Goal: Task Accomplishment & Management: Manage account settings

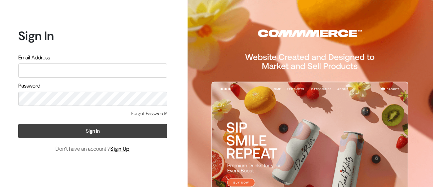
type input "[EMAIL_ADDRESS][DOMAIN_NAME]"
click at [83, 131] on button "Sign In" at bounding box center [92, 131] width 149 height 14
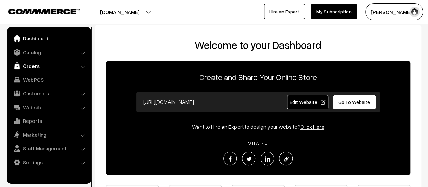
click at [34, 66] on link "Orders" at bounding box center [48, 66] width 81 height 12
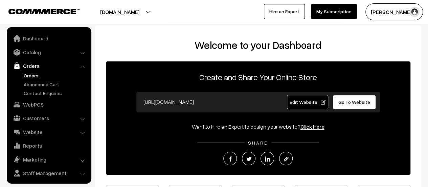
click at [32, 74] on link "Orders" at bounding box center [55, 75] width 67 height 7
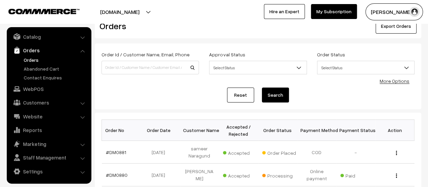
scroll to position [18, 0]
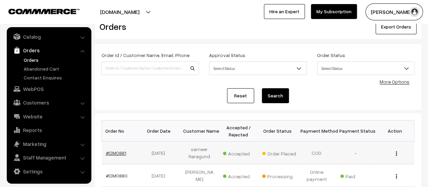
click at [113, 150] on link "#DM0881" at bounding box center [116, 153] width 20 height 6
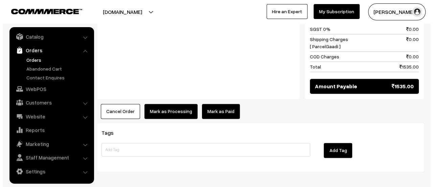
scroll to position [461, 0]
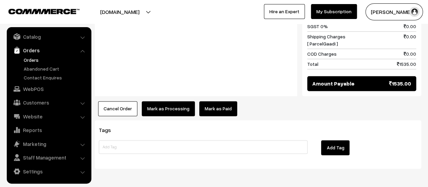
click at [167, 101] on button "Mark as Processing" at bounding box center [168, 108] width 53 height 15
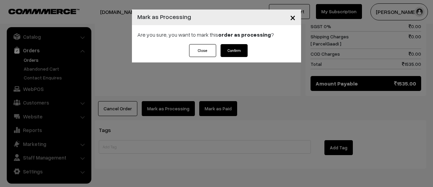
click at [236, 50] on button "Confirm" at bounding box center [234, 50] width 27 height 13
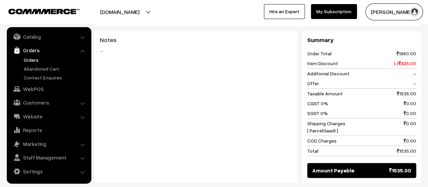
scroll to position [442, 0]
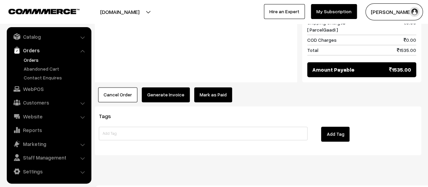
click at [169, 87] on button "Generate Invoice" at bounding box center [166, 94] width 48 height 15
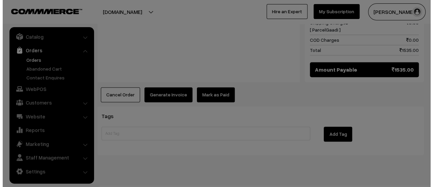
scroll to position [443, 0]
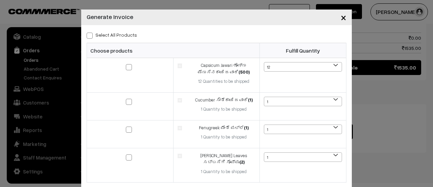
click at [87, 36] on span at bounding box center [90, 36] width 6 height 6
click at [87, 36] on input "Select All Products" at bounding box center [89, 34] width 4 height 4
checkbox input "true"
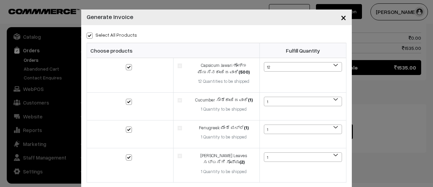
checkbox input "true"
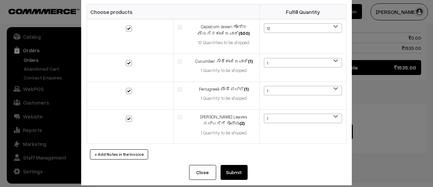
click at [232, 165] on button "Submit" at bounding box center [234, 172] width 27 height 15
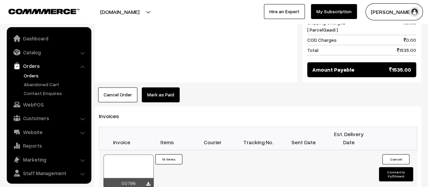
scroll to position [16, 0]
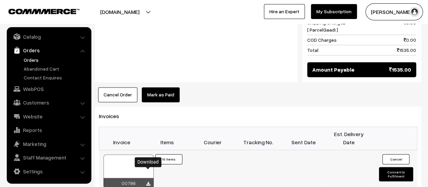
click at [148, 181] on icon at bounding box center [148, 183] width 4 height 4
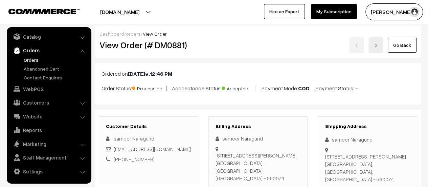
scroll to position [5, 0]
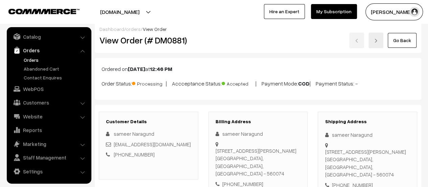
drag, startPoint x: 216, startPoint y: 149, endPoint x: 221, endPoint y: 176, distance: 27.3
click at [221, 176] on div "sameer Naragund Flat no 301, H block, Gopalan olympia, kumbalgodu mysore road B…" at bounding box center [258, 159] width 85 height 58
copy div "Flat no 301, H block, Gopalan olympia, kumbalgodu mysore road Bangalore Bangalo…"
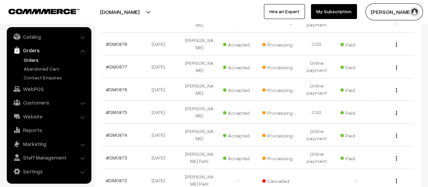
scroll to position [195, 0]
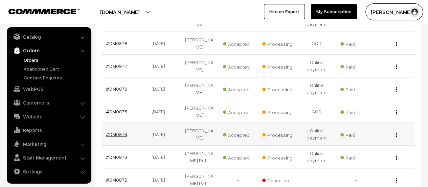
click at [120, 131] on link "#DM0874" at bounding box center [116, 134] width 21 height 6
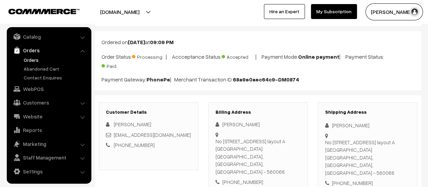
scroll to position [32, 0]
drag, startPoint x: 215, startPoint y: 137, endPoint x: 223, endPoint y: 167, distance: 30.6
click at [223, 167] on div "Deepak Kudachi No 420 9th main road 15 th A cross,, AECS layout A Block kudlu B…" at bounding box center [258, 152] width 85 height 65
copy div "No 420 9th main road 15 th A cross,, AECS layout A Block kudlu Bangalore, Karna…"
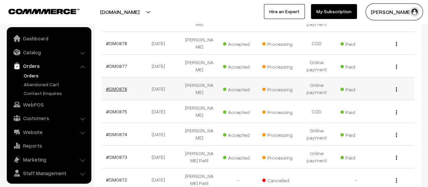
scroll to position [16, 0]
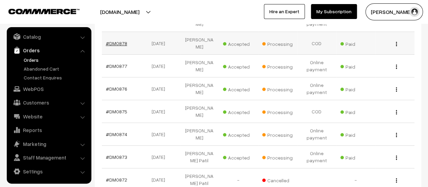
click at [116, 42] on link "#DM0878" at bounding box center [116, 43] width 21 height 6
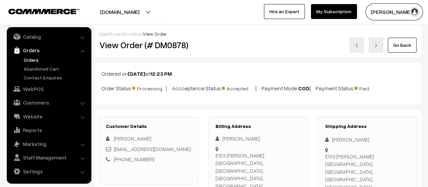
scroll to position [24, 0]
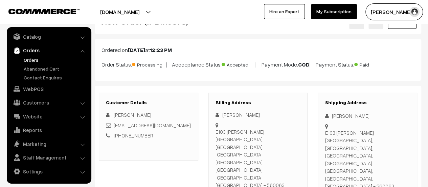
click at [215, 130] on div "Billing Address Sakeena Begum E103 Nitesh Columbus Square, Bagalur main road, D…" at bounding box center [259, 149] width 100 height 114
drag, startPoint x: 215, startPoint y: 130, endPoint x: 292, endPoint y: 148, distance: 78.5
click at [292, 148] on div "E103 Nitesh Columbus Square, Bagalur main road, Dwarka nagar, Yelahanka Bengalu…" at bounding box center [258, 158] width 85 height 61
copy div "E103 Nitesh Columbus Square, Bagalur main road, Dwarka nagar, Yelahanka Bengalu…"
click at [30, 66] on link "Abandoned Cart" at bounding box center [55, 68] width 67 height 7
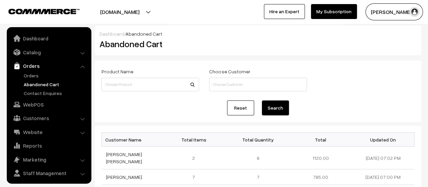
scroll to position [16, 0]
